Goal: Ask a question

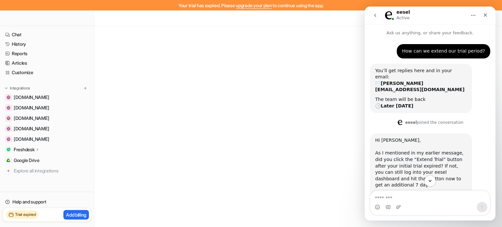
scroll to position [1, 0]
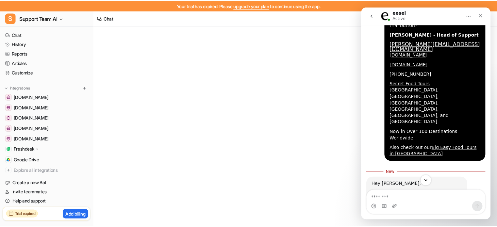
scroll to position [250, 0]
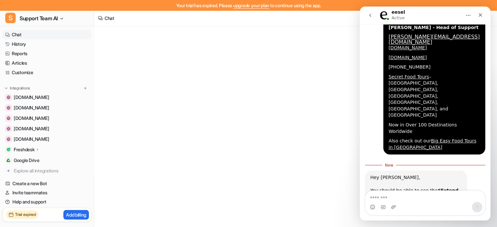
type textarea "**********"
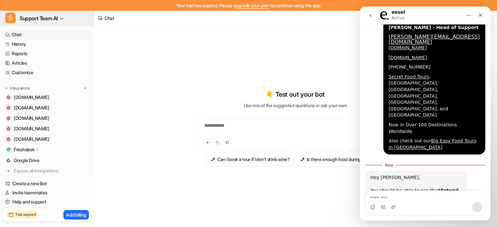
click at [44, 20] on span "Support Team AI" at bounding box center [39, 18] width 38 height 9
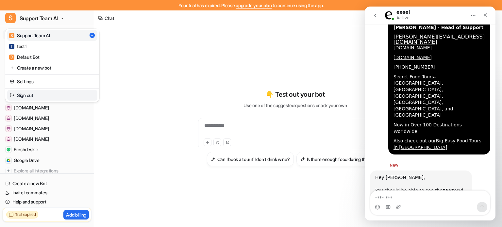
click at [25, 90] on link "Sign out" at bounding box center [52, 95] width 90 height 11
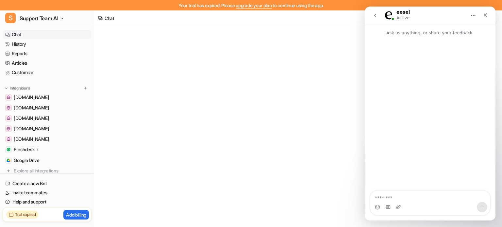
type textarea "**********"
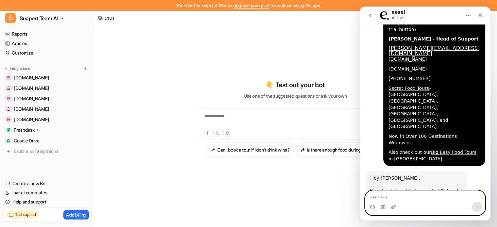
scroll to position [10, 0]
click at [383, 197] on textarea "Message…" at bounding box center [425, 196] width 120 height 11
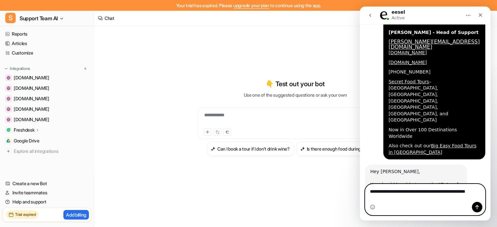
type textarea "**********"
paste textarea "Message…"
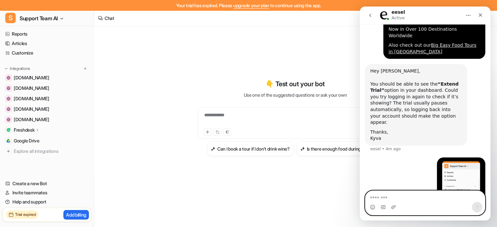
scroll to position [361, 0]
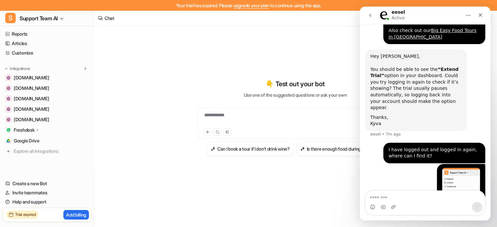
click at [31, 213] on h2 "Trial expired" at bounding box center [25, 215] width 21 height 6
click at [243, 3] on link "upgrade your plan" at bounding box center [251, 6] width 36 height 6
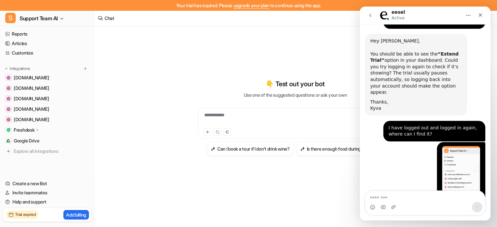
scroll to position [444, 0]
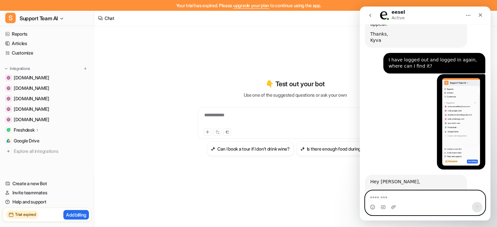
click at [428, 196] on textarea "Message…" at bounding box center [425, 196] width 120 height 11
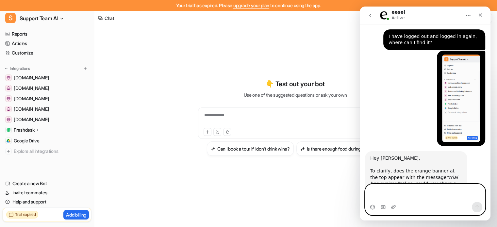
scroll to position [474, 0]
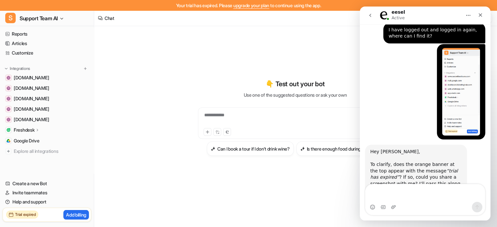
click at [472, 15] on button "Home" at bounding box center [468, 15] width 12 height 12
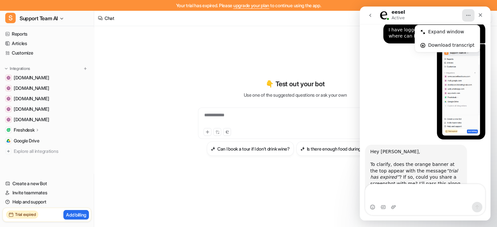
click at [444, 11] on div "eesel Active" at bounding box center [419, 15] width 83 height 11
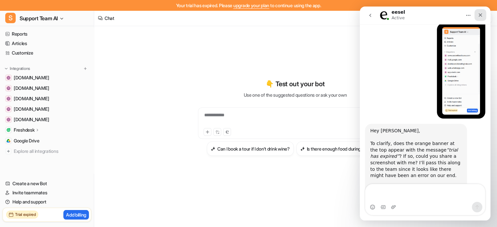
scroll to position [500, 0]
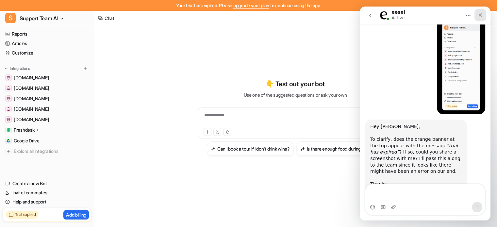
click at [480, 16] on icon "Close" at bounding box center [480, 14] width 5 height 5
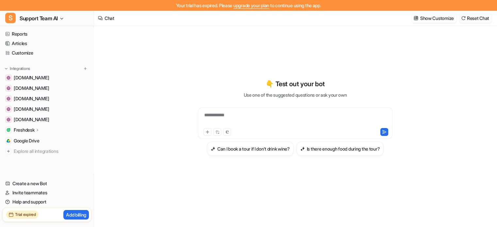
scroll to position [499, 0]
click at [35, 205] on link "Help and support" at bounding box center [47, 201] width 89 height 9
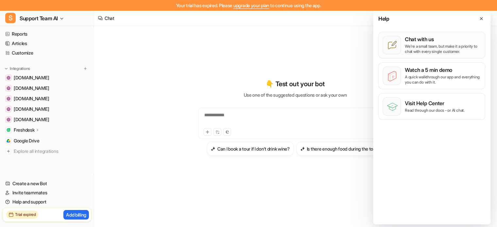
click at [426, 39] on p "Chat with us" at bounding box center [443, 39] width 76 height 7
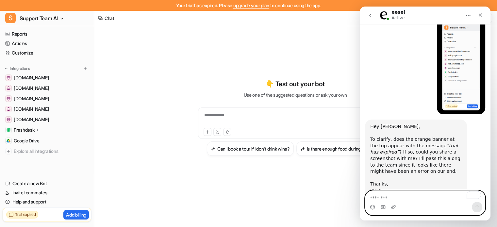
scroll to position [526, 0]
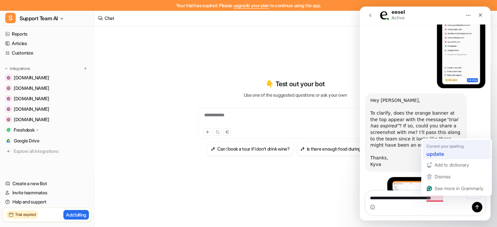
click at [439, 155] on strong "update" at bounding box center [435, 154] width 18 height 8
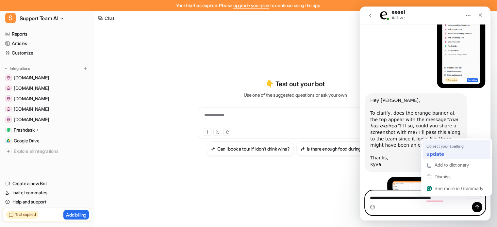
type textarea "**********"
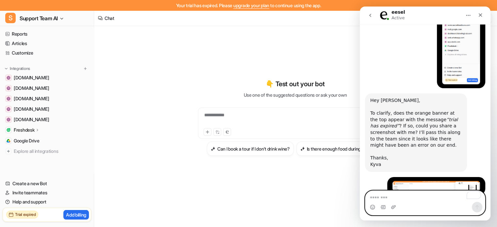
scroll to position [545, 0]
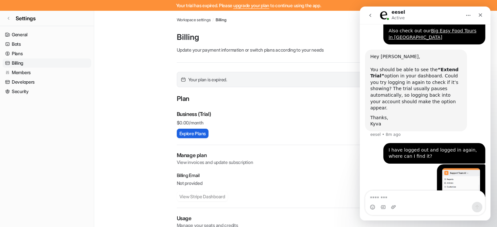
scroll to position [361, 0]
click at [187, 133] on button "Explore Plans" at bounding box center [193, 133] width 32 height 9
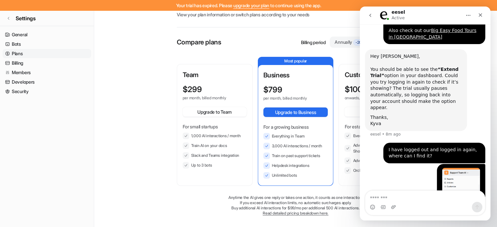
scroll to position [37, 0]
